Goal: Information Seeking & Learning: Learn about a topic

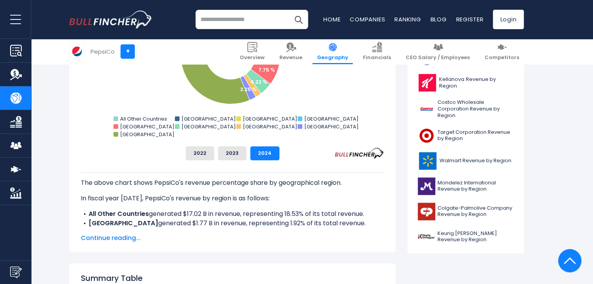
scroll to position [300, 0]
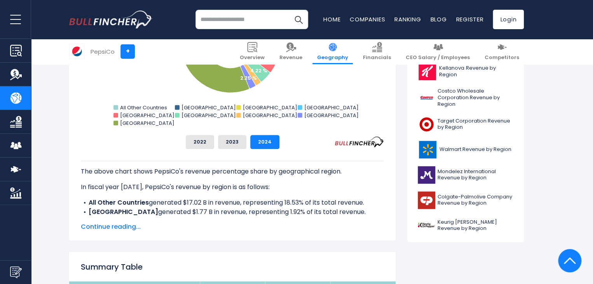
click at [115, 228] on span "Continue reading..." at bounding box center [232, 226] width 303 height 9
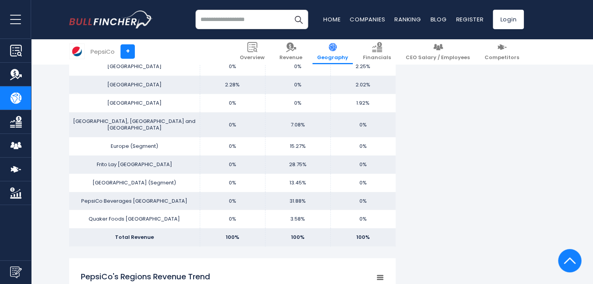
scroll to position [765, 0]
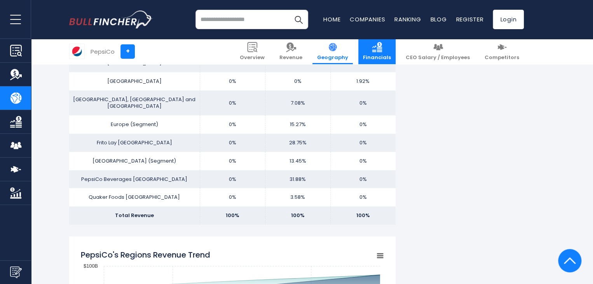
click at [385, 56] on span "Financials" at bounding box center [377, 57] width 28 height 7
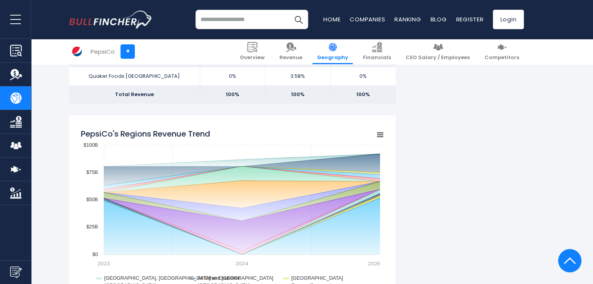
scroll to position [955, 0]
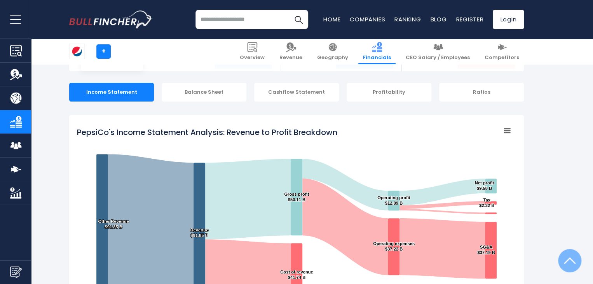
scroll to position [12, 0]
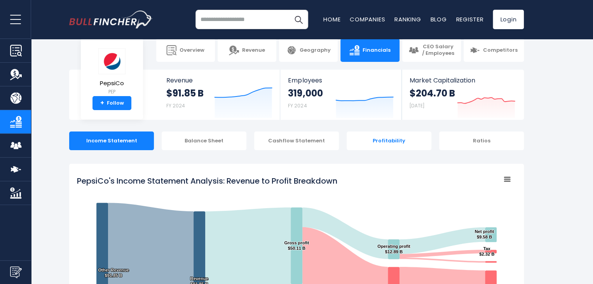
click at [373, 144] on div "Profitability" at bounding box center [389, 140] width 85 height 19
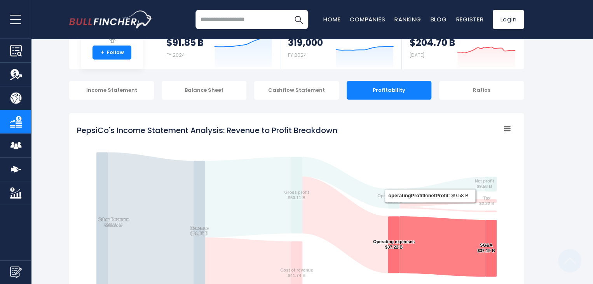
scroll to position [28, 0]
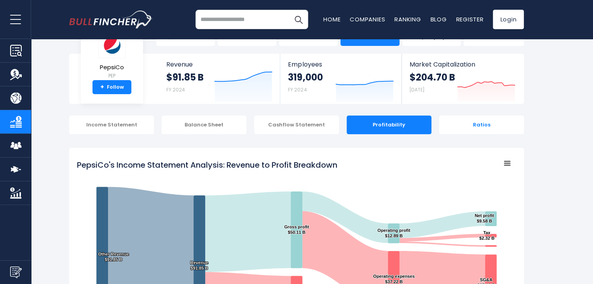
click at [472, 122] on div "Ratios" at bounding box center [481, 124] width 85 height 19
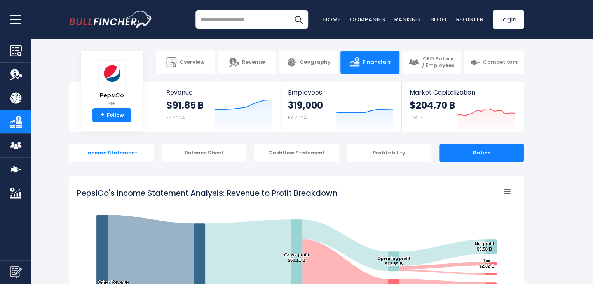
click at [95, 158] on div "Income Statement" at bounding box center [111, 152] width 85 height 19
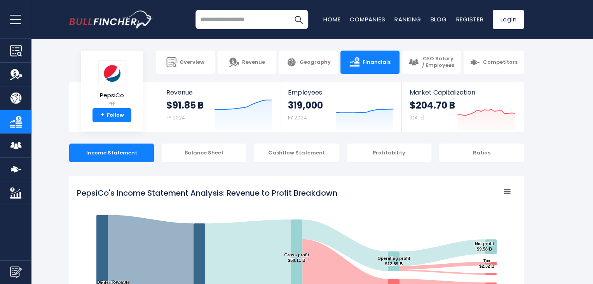
click at [215, 154] on div "Balance Sheet" at bounding box center [204, 152] width 85 height 19
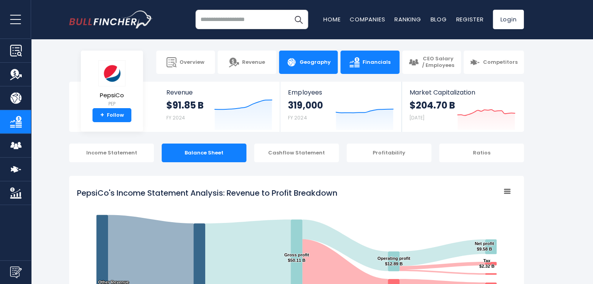
click at [316, 70] on link "Geography" at bounding box center [308, 62] width 59 height 23
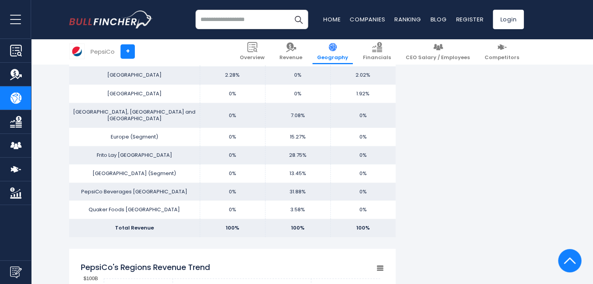
scroll to position [816, 0]
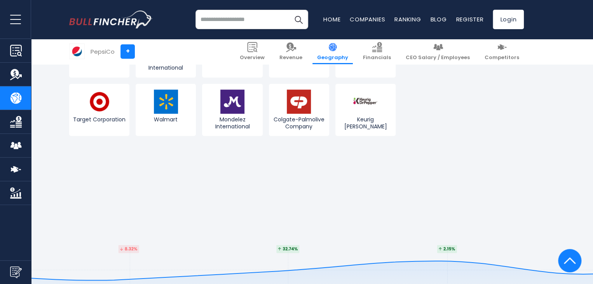
scroll to position [2020, 0]
